Goal: Find specific page/section: Find specific page/section

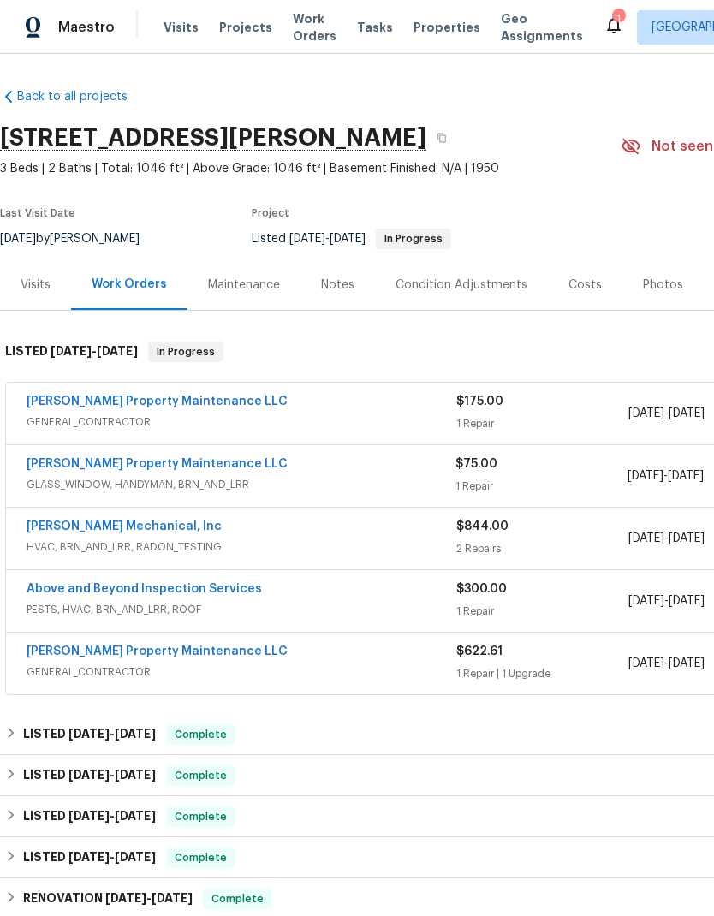
click at [190, 460] on link "[PERSON_NAME] Property Maintenance LLC" at bounding box center [157, 464] width 261 height 12
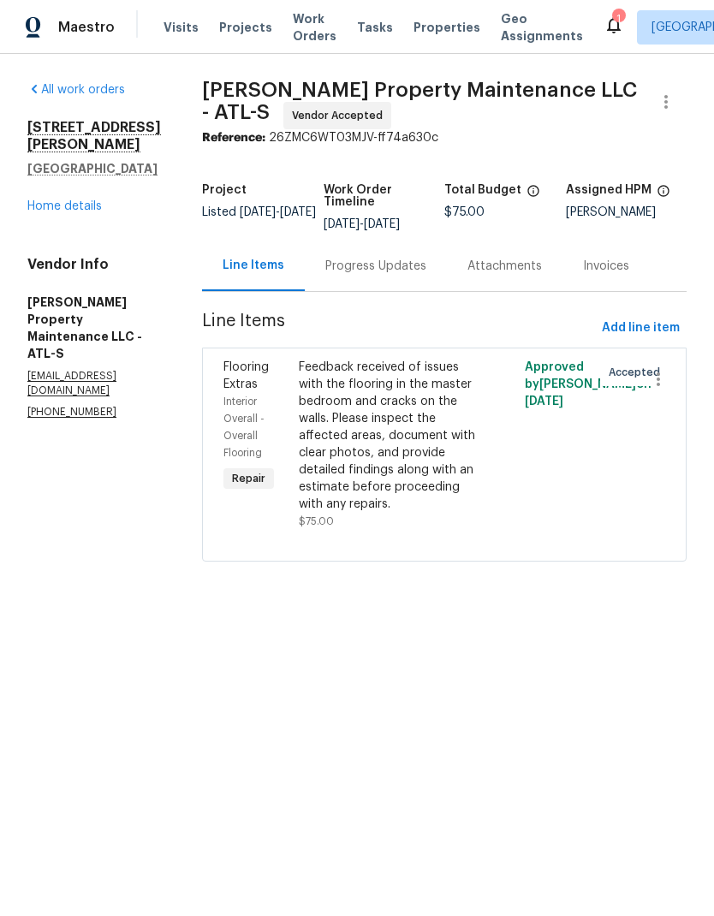
click at [84, 200] on link "Home details" at bounding box center [64, 206] width 74 height 12
